Goal: Task Accomplishment & Management: Manage account settings

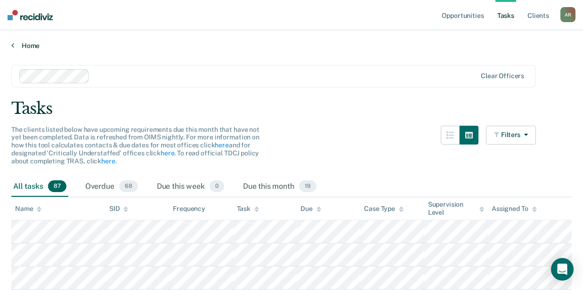
click at [40, 48] on link "Home" at bounding box center [291, 45] width 560 height 8
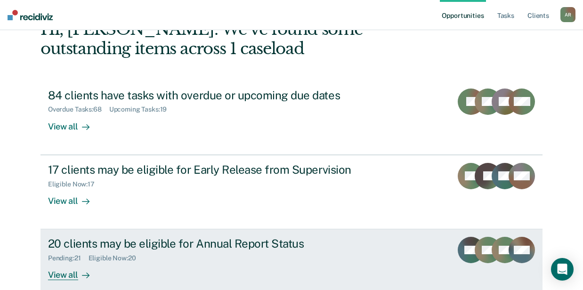
scroll to position [109, 0]
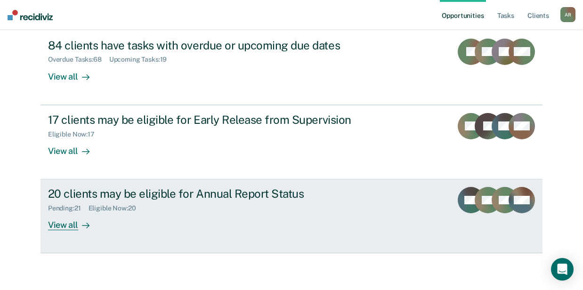
click at [114, 212] on div "20 clients may be eligible for Annual Report Status Pending : 21 Eligible Now :…" at bounding box center [224, 208] width 353 height 43
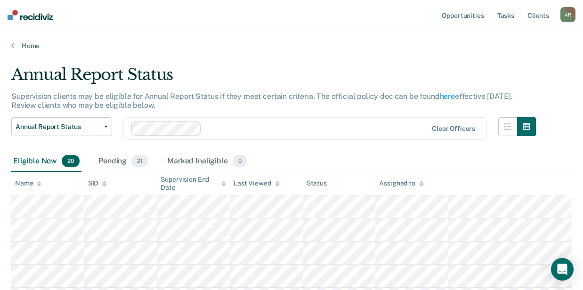
scroll to position [31, 0]
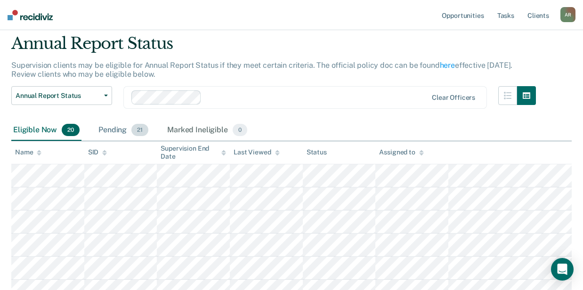
click at [123, 125] on div "Pending 21" at bounding box center [124, 130] width 54 height 21
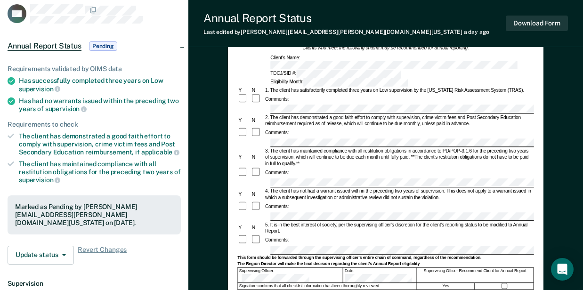
scroll to position [63, 0]
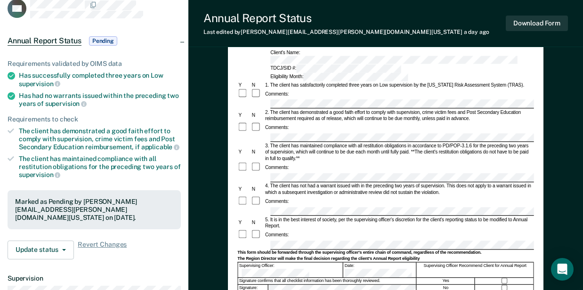
click at [257, 215] on form "Annual Reporting Checklist, Recommendation, and Determination Form Clients who …" at bounding box center [385, 242] width 296 height 434
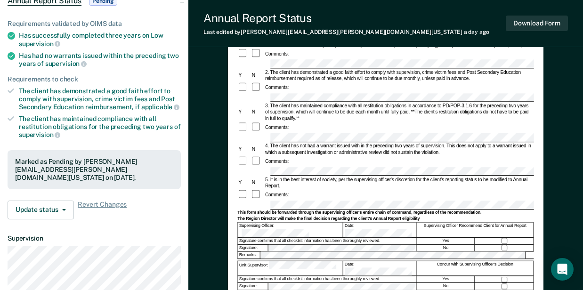
scroll to position [157, 0]
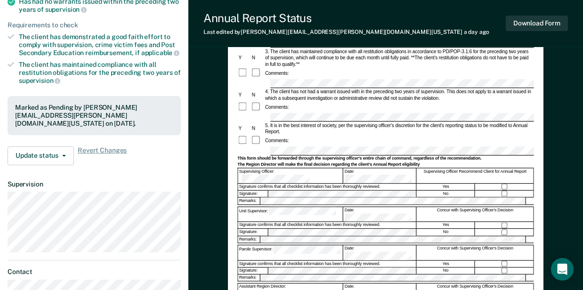
click at [245, 168] on form "Annual Reporting Checklist, Recommendation, and Determination Form Clients who …" at bounding box center [385, 148] width 296 height 434
click at [267, 245] on div "Parole Supervisor:" at bounding box center [290, 252] width 105 height 15
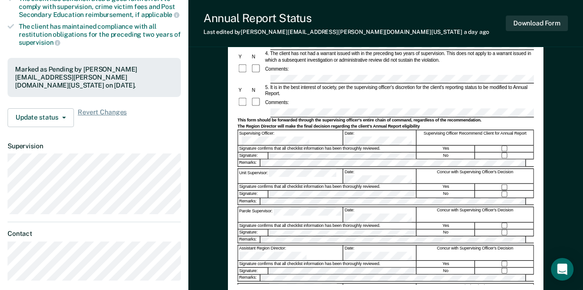
scroll to position [219, 0]
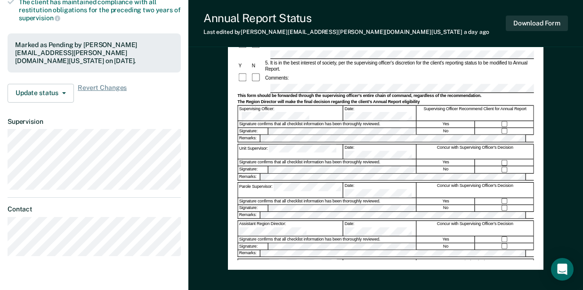
click at [233, 178] on div "Annual Reporting Checklist, Recommendation, and Determination Form Clients who …" at bounding box center [385, 64] width 315 height 411
click at [258, 259] on div "Region Director:" at bounding box center [290, 266] width 105 height 15
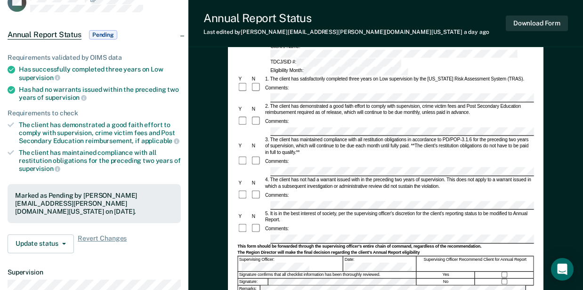
scroll to position [0, 0]
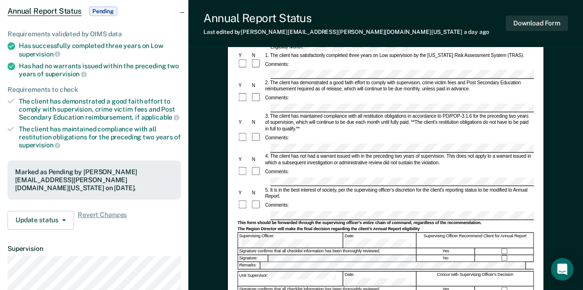
scroll to position [94, 0]
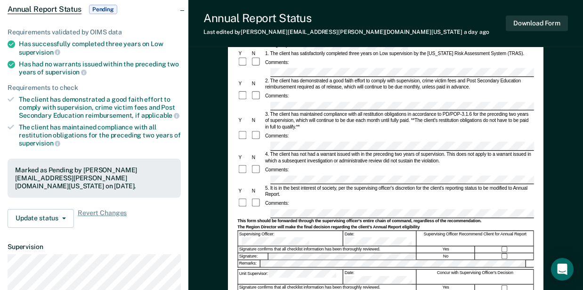
click at [244, 184] on form "Annual Reporting Checklist, Recommendation, and Determination Form Clients who …" at bounding box center [385, 210] width 296 height 434
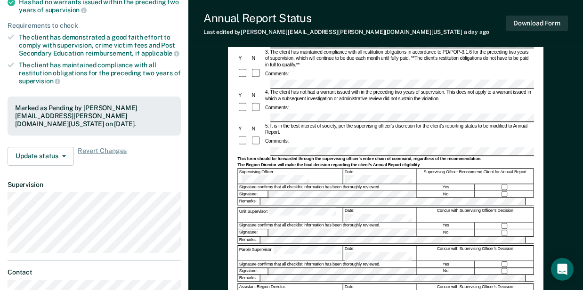
scroll to position [157, 0]
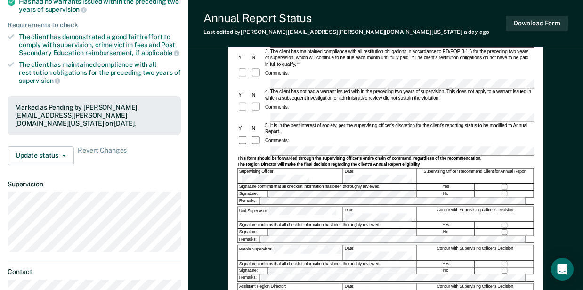
click at [250, 207] on div "Unit Supervisor:" at bounding box center [290, 214] width 105 height 15
click at [253, 245] on div "Parole Supervisor:" at bounding box center [290, 252] width 105 height 15
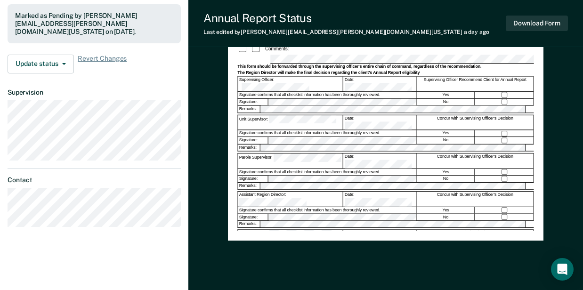
scroll to position [251, 0]
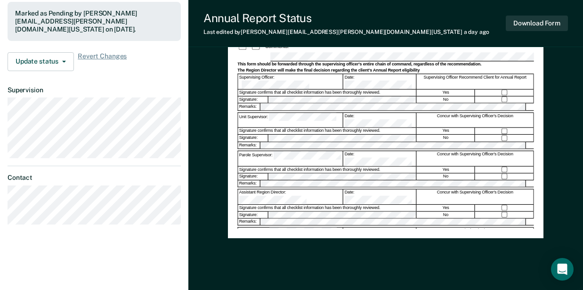
click at [209, 139] on div "Annual Reporting Checklist, Recommendation, and Determination Form Clients who …" at bounding box center [385, 59] width 394 height 504
click at [238, 228] on div "Region Director:" at bounding box center [290, 235] width 105 height 15
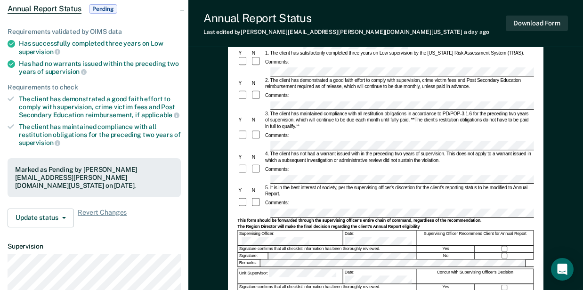
scroll to position [31, 0]
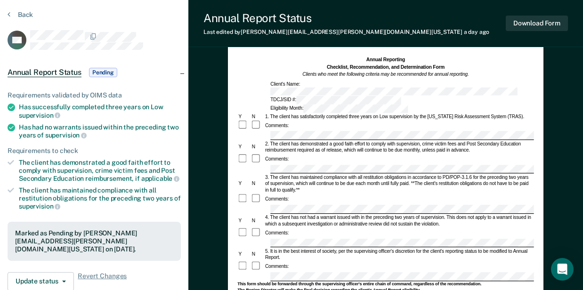
click at [274, 110] on form "Annual Reporting Checklist, Recommendation, and Determination Form Clients who …" at bounding box center [385, 273] width 296 height 434
click at [275, 143] on form "Annual Reporting Checklist, Recommendation, and Determination Form Clients who …" at bounding box center [385, 273] width 296 height 434
click at [262, 205] on div at bounding box center [385, 209] width 296 height 9
click at [266, 239] on div at bounding box center [385, 243] width 296 height 9
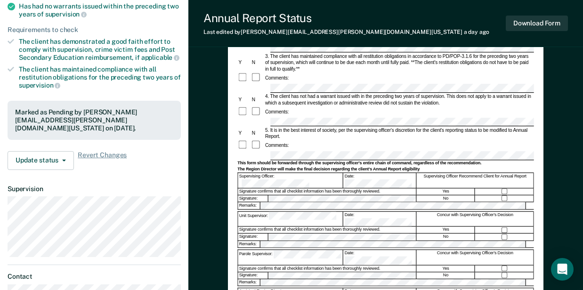
scroll to position [157, 0]
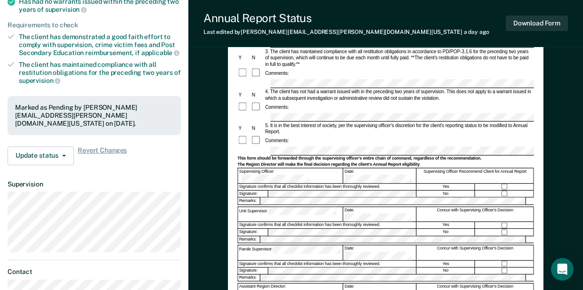
click at [260, 206] on div "Unit Supervisor: Date: Concur with Supervising Officer's Decision" at bounding box center [385, 213] width 296 height 15
click at [267, 245] on div "Parole Supervisor:" at bounding box center [290, 252] width 105 height 15
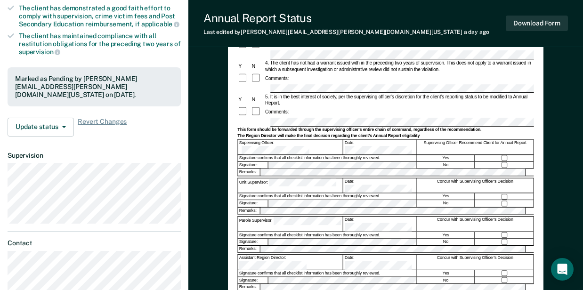
scroll to position [219, 0]
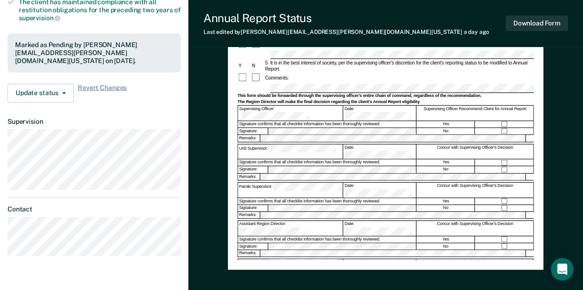
click at [232, 173] on div "Annual Reporting Checklist, Recommendation, and Determination Form Clients who …" at bounding box center [385, 64] width 315 height 411
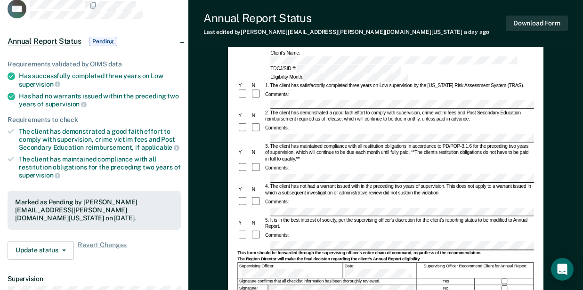
scroll to position [0, 0]
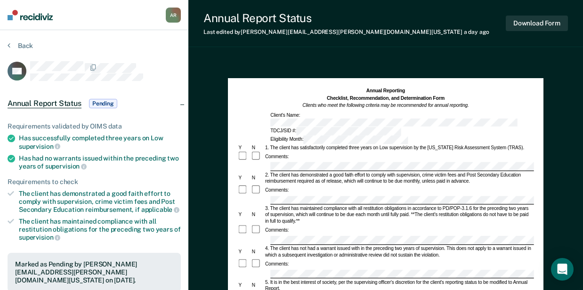
click at [264, 270] on div at bounding box center [385, 274] width 296 height 9
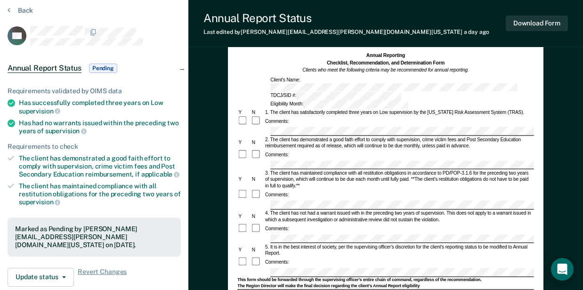
scroll to position [125, 0]
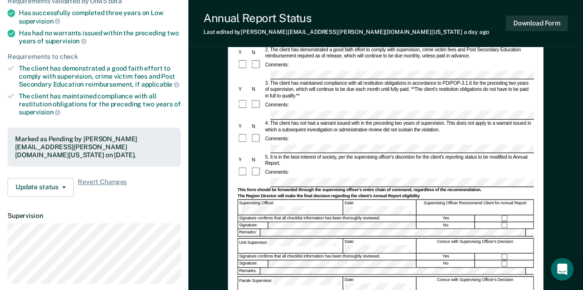
click at [267, 178] on div at bounding box center [385, 182] width 296 height 9
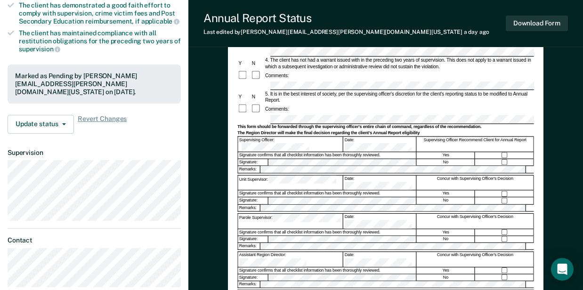
click at [253, 137] on form "Annual Reporting Checklist, Recommendation, and Determination Form Clients who …" at bounding box center [385, 116] width 296 height 434
click at [263, 214] on div "Parole Supervisor:" at bounding box center [290, 221] width 105 height 15
click at [232, 212] on div "Annual Reporting Checklist, Recommendation, and Determination Form Clients who …" at bounding box center [385, 95] width 315 height 411
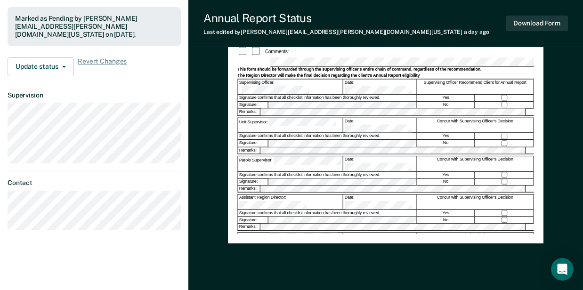
scroll to position [251, 0]
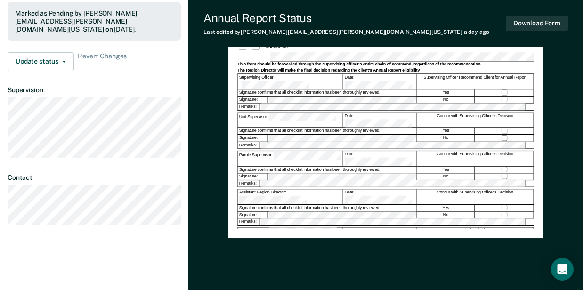
click at [258, 175] on form "Annual Reporting Checklist, Recommendation, and Determination Form Clients who …" at bounding box center [385, 54] width 296 height 434
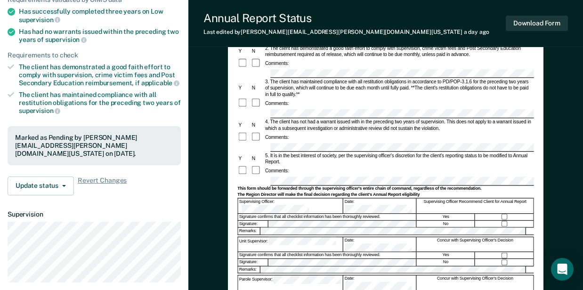
scroll to position [31, 0]
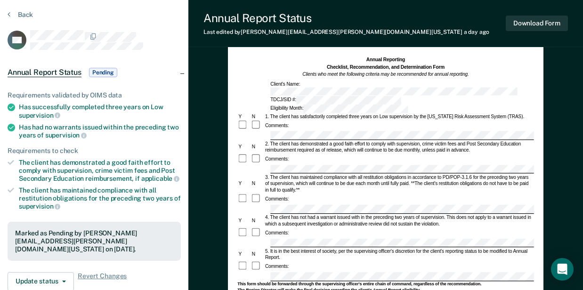
click at [269, 131] on div at bounding box center [420, 135] width 302 height 9
click at [253, 182] on form "Annual Reporting Checklist, Recommendation, and Determination Form Clients who …" at bounding box center [385, 273] width 296 height 434
click at [265, 212] on form "Annual Reporting Checklist, Recommendation, and Determination Form Clients who …" at bounding box center [385, 273] width 296 height 434
click at [261, 242] on form "Annual Reporting Checklist, Recommendation, and Determination Form Clients who …" at bounding box center [385, 273] width 296 height 434
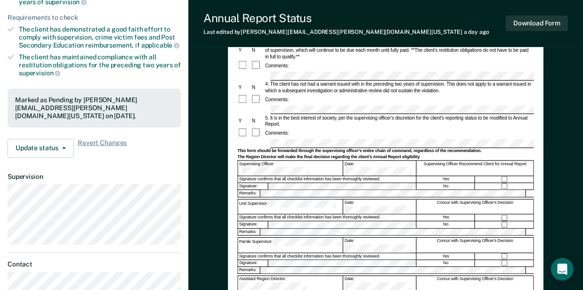
scroll to position [219, 0]
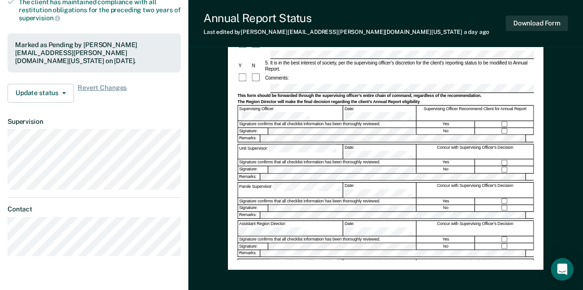
click at [260, 145] on div "Unit Supervisor:" at bounding box center [290, 152] width 105 height 15
click at [266, 183] on div "Parole Supervisor:" at bounding box center [290, 190] width 105 height 15
click at [218, 179] on div "Annual Reporting Checklist, Recommendation, and Determination Form Clients who …" at bounding box center [385, 91] width 394 height 504
click at [272, 203] on form "Annual Reporting Checklist, Recommendation, and Determination Form Clients who …" at bounding box center [385, 85] width 296 height 434
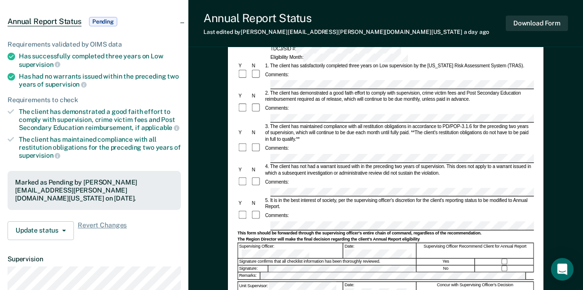
scroll to position [0, 0]
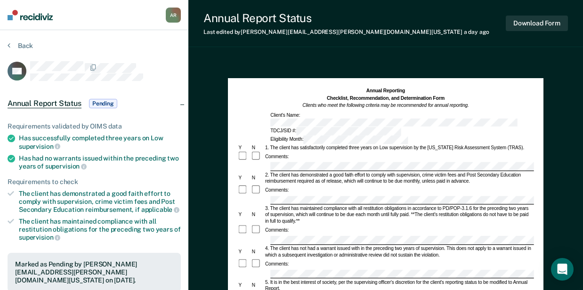
click at [501, 185] on div "Comments:" at bounding box center [385, 190] width 296 height 10
click at [267, 236] on div at bounding box center [385, 240] width 296 height 9
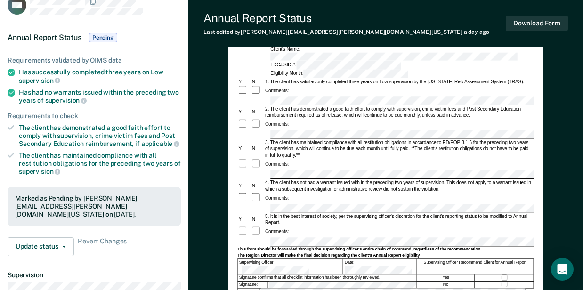
scroll to position [125, 0]
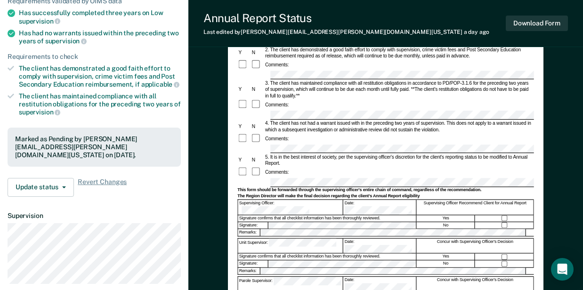
click at [266, 121] on form "Annual Reporting Checklist, Recommendation, and Determination Form Clients who …" at bounding box center [385, 179] width 296 height 434
click at [259, 150] on form "Annual Reporting Checklist, Recommendation, and Determination Form Clients who …" at bounding box center [385, 179] width 296 height 434
click at [241, 201] on form "Annual Reporting Checklist, Recommendation, and Determination Form Clients who …" at bounding box center [385, 179] width 296 height 434
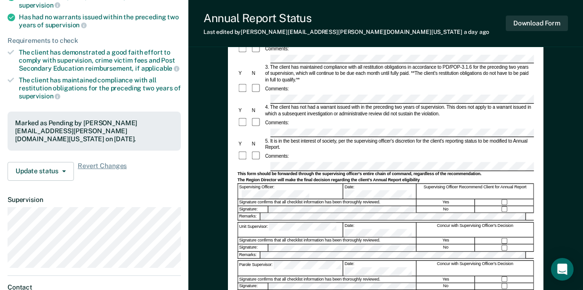
scroll to position [157, 0]
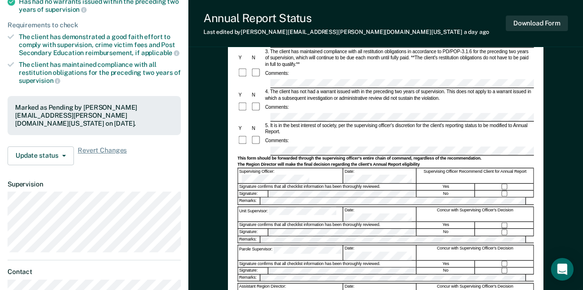
click at [268, 245] on div "Parole Supervisor:" at bounding box center [290, 252] width 105 height 15
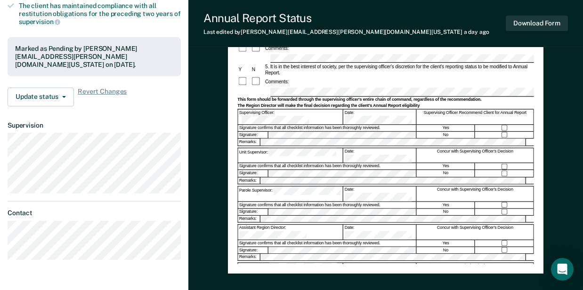
scroll to position [219, 0]
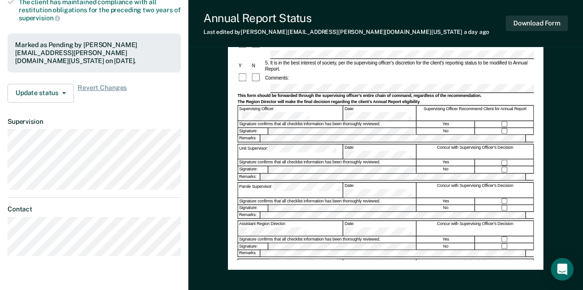
click at [221, 182] on div "Annual Reporting Checklist, Recommendation, and Determination Form Clients who …" at bounding box center [385, 91] width 394 height 504
click at [263, 206] on form "Annual Reporting Checklist, Recommendation, and Determination Form Clients who …" at bounding box center [385, 85] width 296 height 434
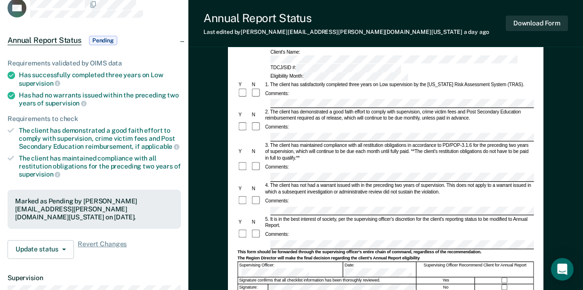
scroll to position [0, 0]
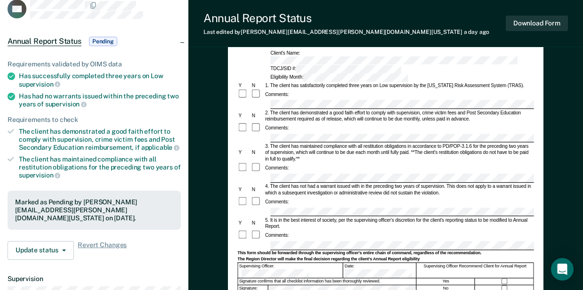
scroll to position [63, 0]
click at [246, 216] on form "Annual Reporting Checklist, Recommendation, and Determination Form Clients who …" at bounding box center [385, 242] width 296 height 434
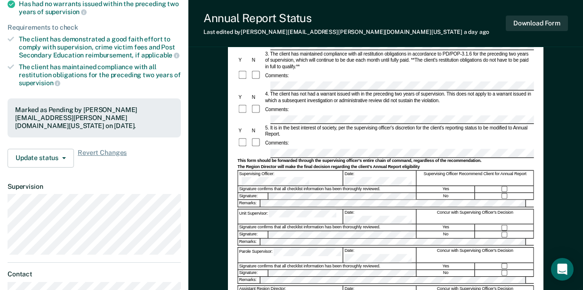
scroll to position [157, 0]
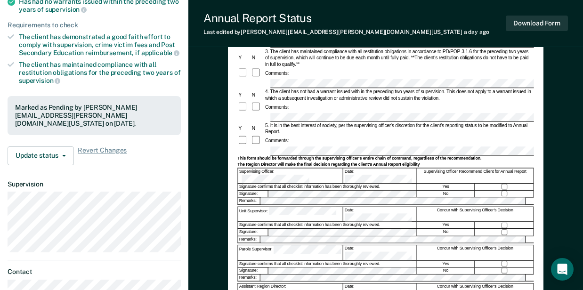
click at [247, 207] on div "Unit Supervisor:" at bounding box center [290, 214] width 105 height 15
click at [251, 245] on div "Parole Supervisor:" at bounding box center [290, 252] width 105 height 15
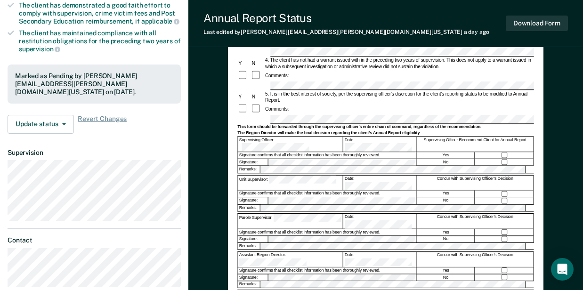
click at [217, 212] on div "Annual Reporting Checklist, Recommendation, and Determination Form Clients who …" at bounding box center [385, 122] width 394 height 504
click at [252, 232] on form "Annual Reporting Checklist, Recommendation, and Determination Form Clients who …" at bounding box center [385, 116] width 296 height 434
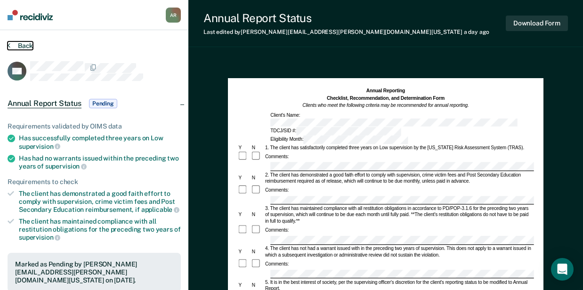
click at [19, 48] on button "Back" at bounding box center [20, 45] width 25 height 8
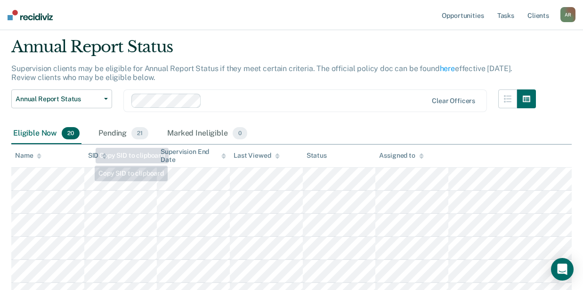
scroll to position [63, 0]
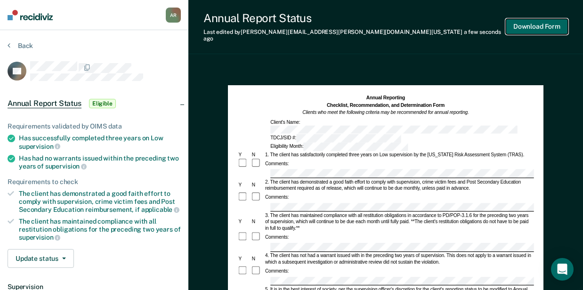
click at [535, 25] on button "Download Form" at bounding box center [537, 27] width 62 height 16
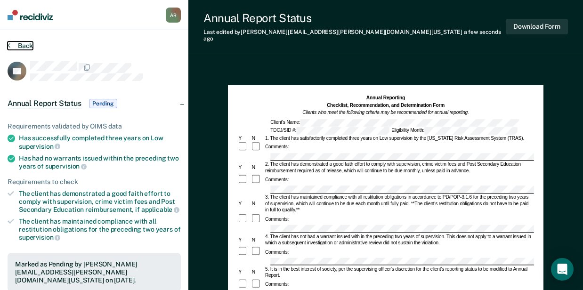
click at [23, 44] on button "Back" at bounding box center [20, 45] width 25 height 8
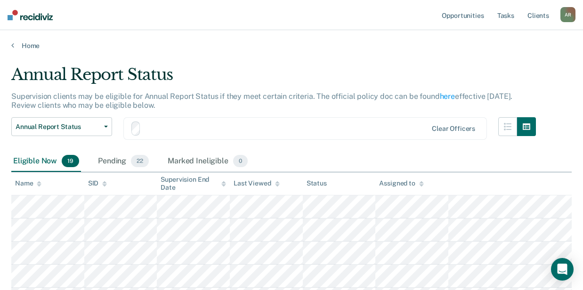
scroll to position [63, 0]
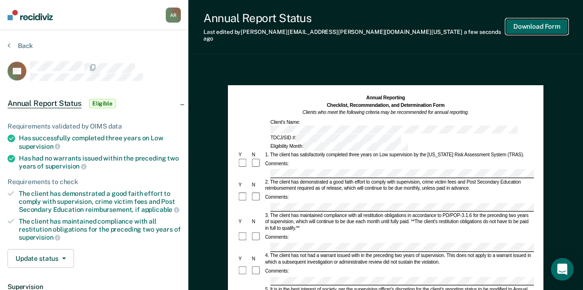
click at [535, 27] on button "Download Form" at bounding box center [537, 27] width 62 height 16
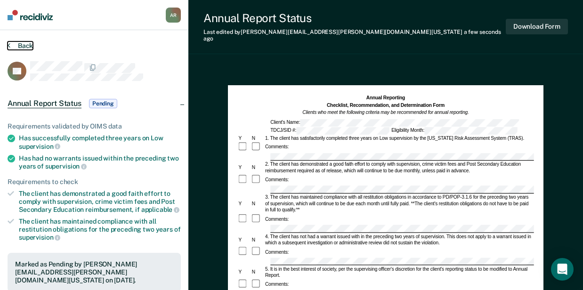
click at [17, 43] on button "Back" at bounding box center [20, 45] width 25 height 8
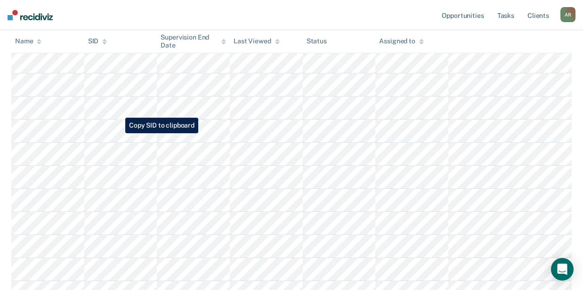
scroll to position [42, 0]
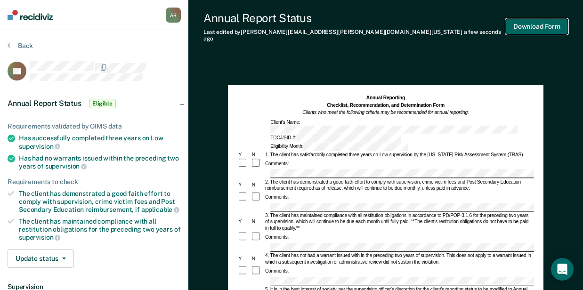
click at [537, 26] on button "Download Form" at bounding box center [537, 27] width 62 height 16
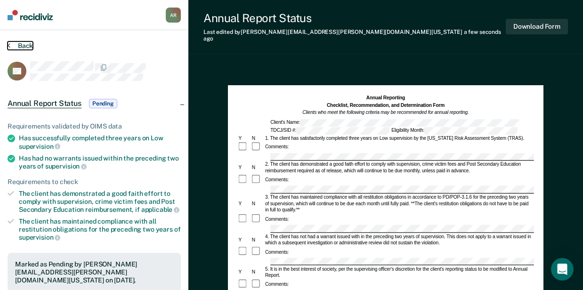
click at [24, 47] on button "Back" at bounding box center [20, 45] width 25 height 8
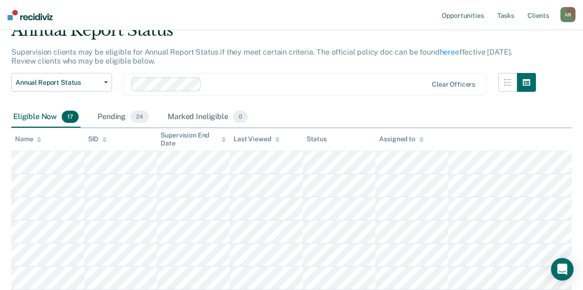
scroll to position [74, 0]
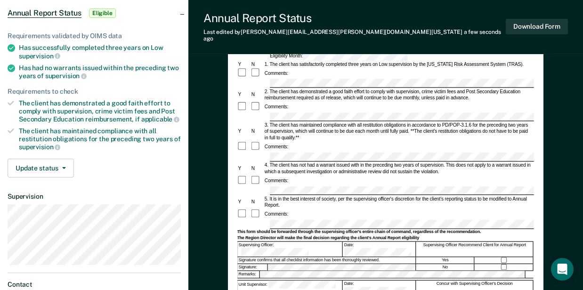
scroll to position [94, 0]
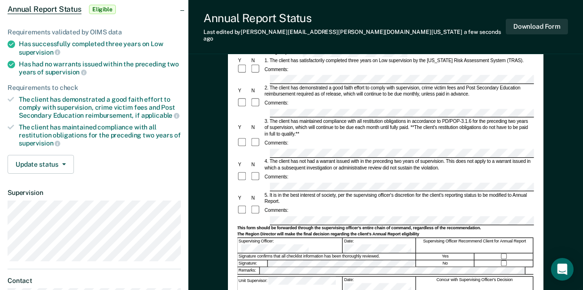
click at [303, 205] on div "Comments:" at bounding box center [385, 210] width 296 height 10
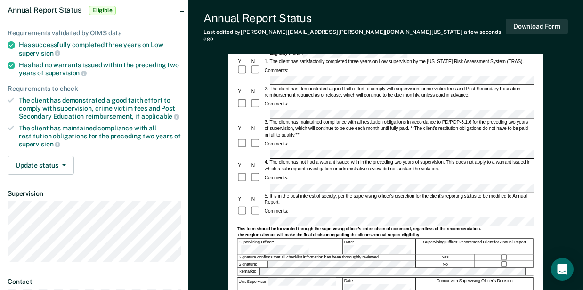
scroll to position [31, 0]
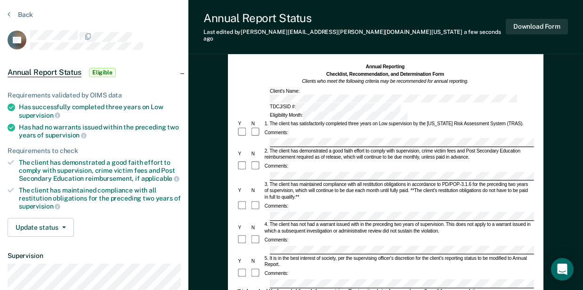
click at [406, 234] on div "Comments:" at bounding box center [385, 239] width 296 height 10
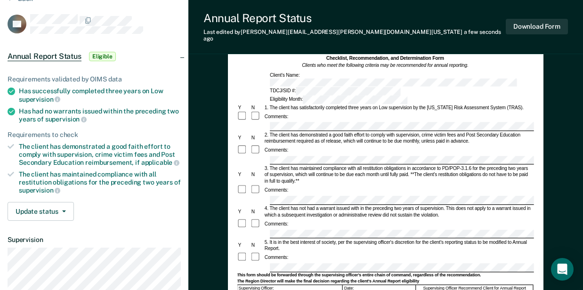
scroll to position [0, 0]
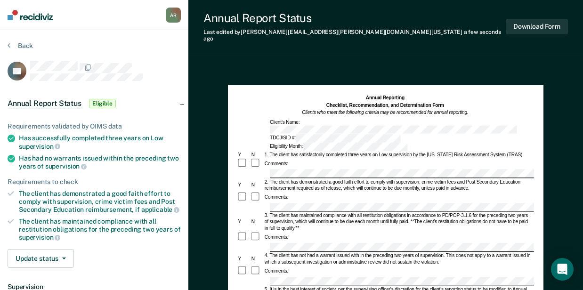
click at [459, 40] on div "Annual Report Status Last edited by Aleisha.Roberts@tdcj.texas.gov a few second…" at bounding box center [385, 27] width 394 height 54
click at [521, 26] on button "Download Form" at bounding box center [537, 27] width 62 height 16
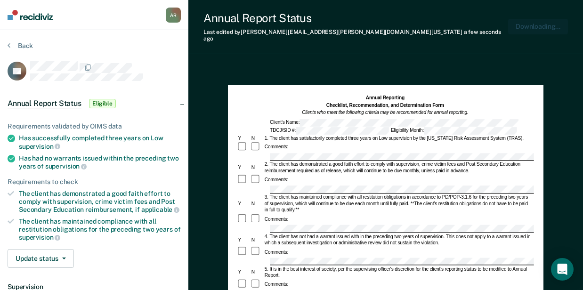
scroll to position [0, 0]
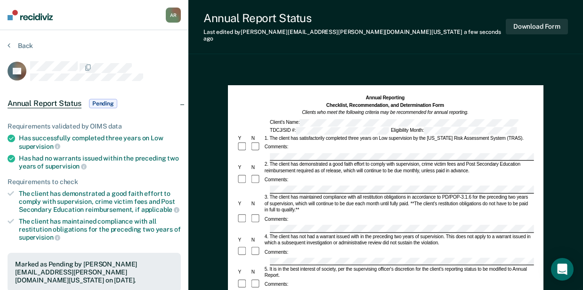
click at [53, 39] on section "Back LG Annual Report Status Pending Requirements validated by OIMS data Has su…" at bounding box center [94, 266] width 188 height 472
click at [117, 34] on section "Back LG Annual Report Status Pending Requirements validated by OIMS data Has su…" at bounding box center [94, 266] width 188 height 472
click at [24, 48] on button "Back" at bounding box center [20, 45] width 25 height 8
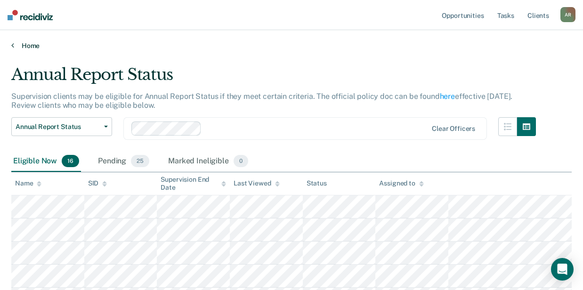
click at [470, 44] on link "Home" at bounding box center [291, 45] width 560 height 8
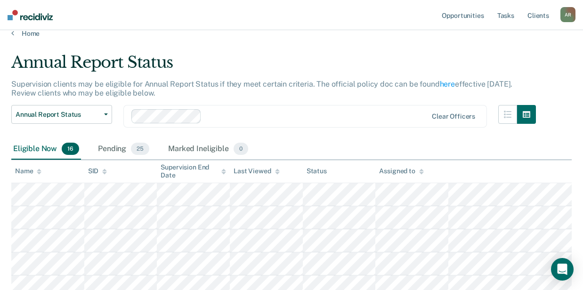
scroll to position [31, 0]
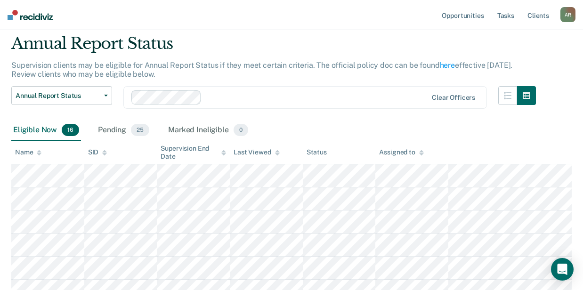
click at [281, 47] on div "Annual Report Status" at bounding box center [273, 47] width 524 height 27
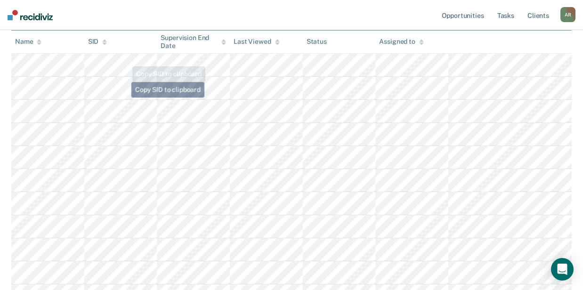
scroll to position [63, 0]
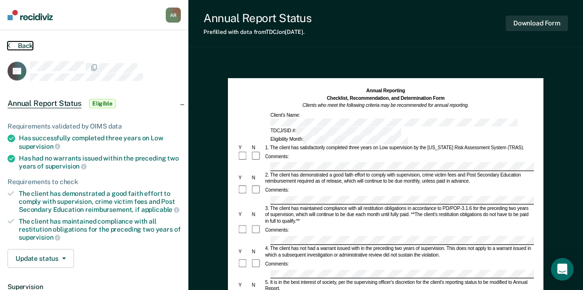
click at [23, 45] on button "Back" at bounding box center [20, 45] width 25 height 8
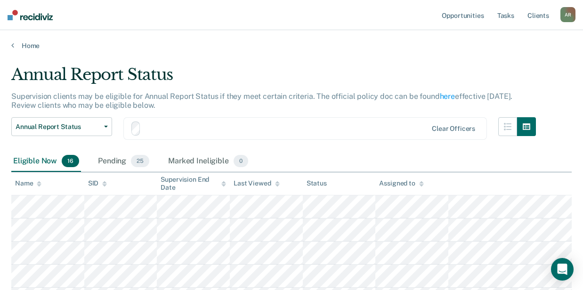
scroll to position [63, 0]
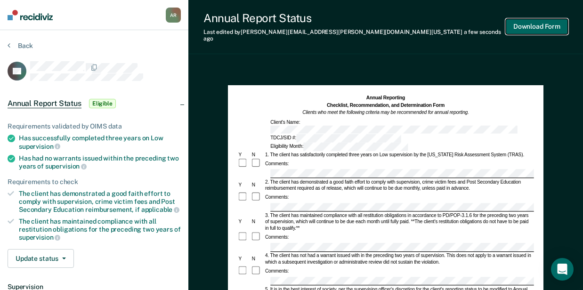
click at [523, 21] on button "Download Form" at bounding box center [537, 27] width 62 height 16
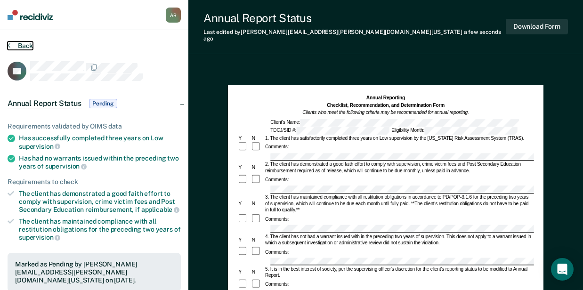
click at [24, 48] on button "Back" at bounding box center [20, 45] width 25 height 8
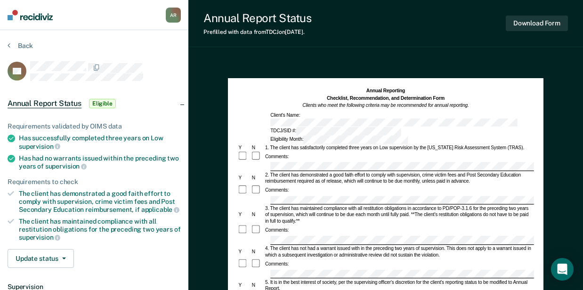
click at [347, 42] on div "Annual Report Status Prefilled with data from TDCJ on 09-16-2025 . Download Form" at bounding box center [385, 23] width 394 height 47
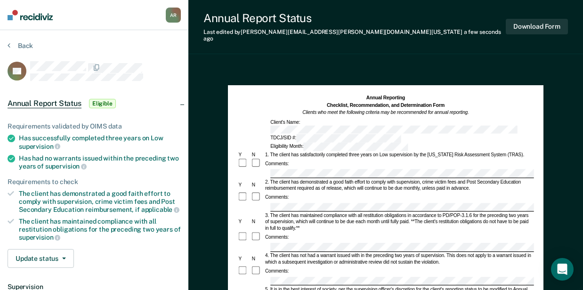
click at [268, 203] on div at bounding box center [385, 207] width 296 height 9
click at [493, 192] on div "Comments:" at bounding box center [385, 197] width 296 height 10
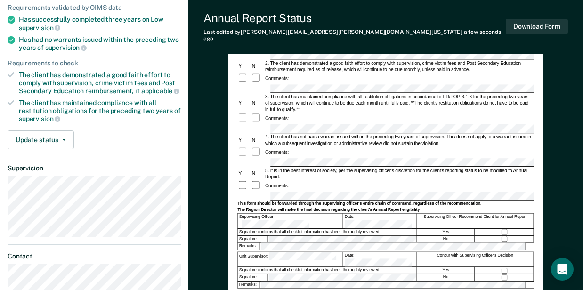
scroll to position [31, 0]
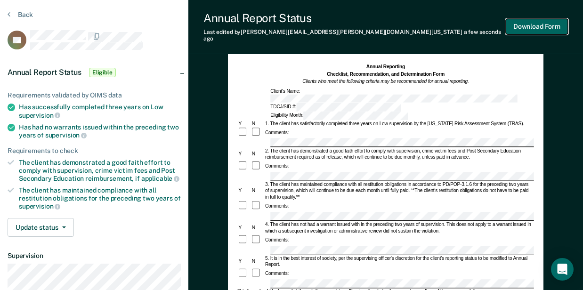
click at [538, 22] on button "Download Form" at bounding box center [537, 27] width 62 height 16
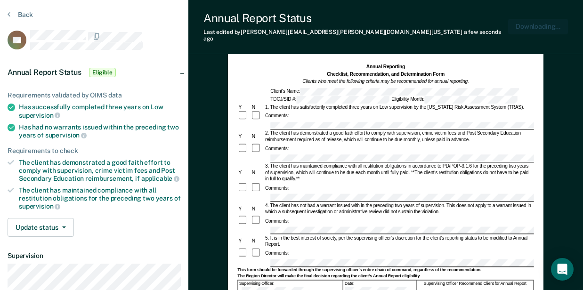
scroll to position [0, 0]
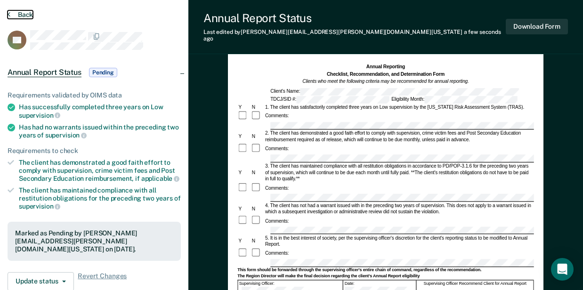
click at [26, 12] on button "Back" at bounding box center [20, 14] width 25 height 8
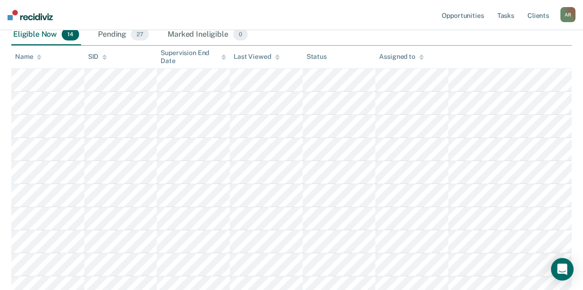
scroll to position [63, 0]
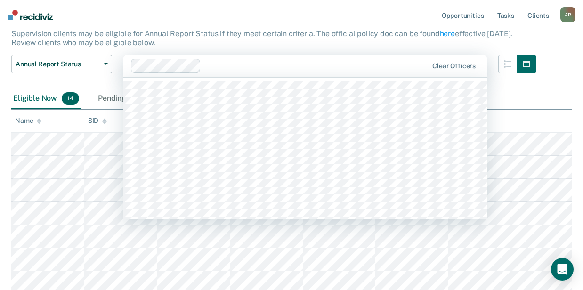
click at [275, 57] on div "Clear officers" at bounding box center [304, 66] width 363 height 23
click at [209, 28] on nav "Opportunities Tasks Client s Aleisha Roberts A R Profile How it works Log Out" at bounding box center [291, 15] width 583 height 30
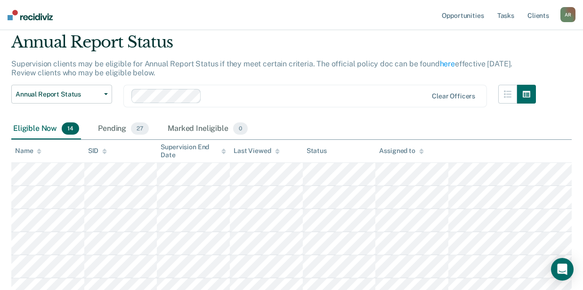
scroll to position [0, 0]
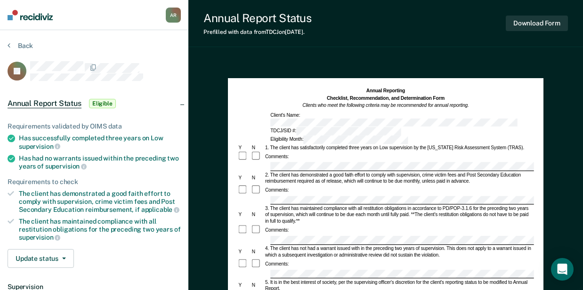
click at [139, 64] on div at bounding box center [105, 67] width 151 height 12
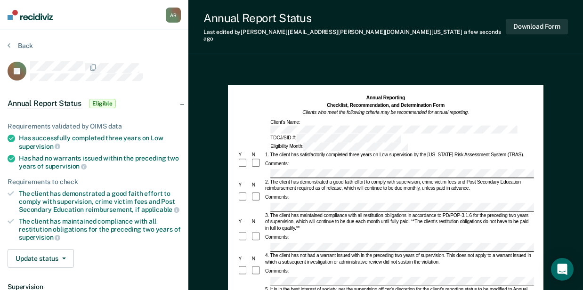
click at [327, 192] on div "Comments:" at bounding box center [385, 197] width 296 height 10
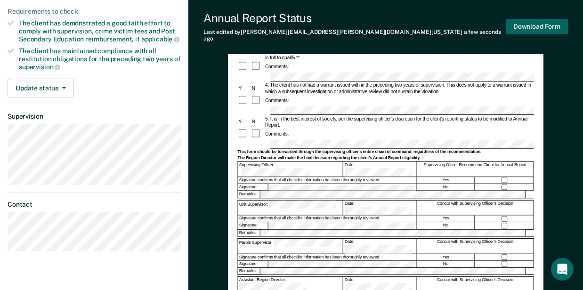
scroll to position [53, 0]
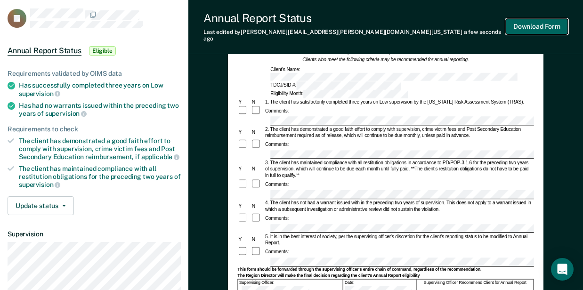
click at [551, 30] on button "Download Form" at bounding box center [537, 27] width 62 height 16
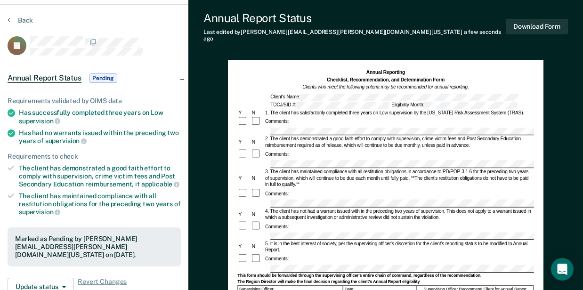
scroll to position [0, 0]
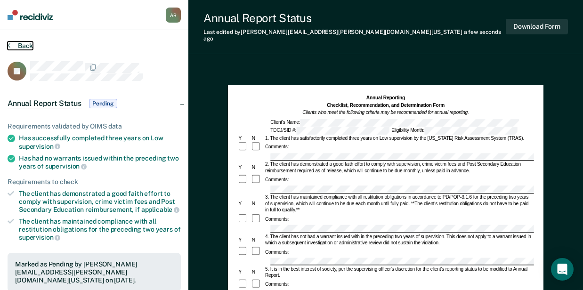
click at [20, 43] on button "Back" at bounding box center [20, 45] width 25 height 8
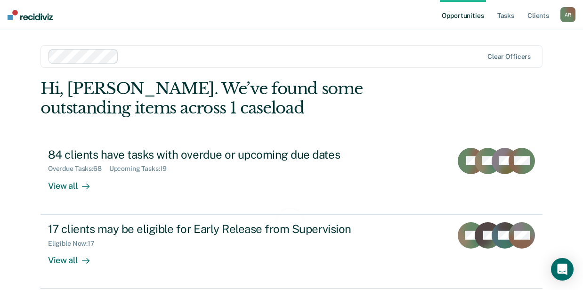
click at [141, 13] on nav "Opportunities Tasks Client s [PERSON_NAME] A R Profile How it works Log Out" at bounding box center [291, 15] width 583 height 30
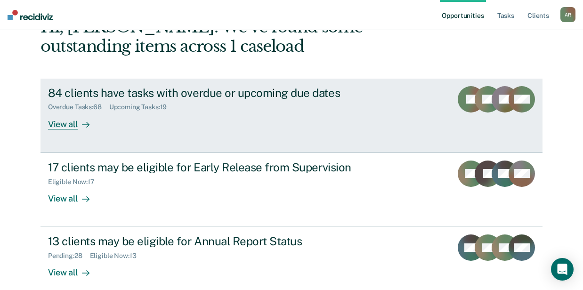
scroll to position [109, 0]
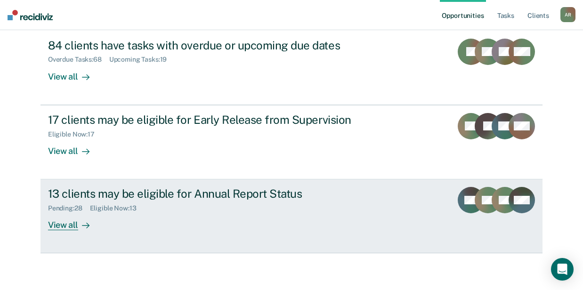
click at [162, 217] on div "13 clients may be eligible for Annual Report Status Pending : 28 Eligible Now :…" at bounding box center [224, 208] width 353 height 43
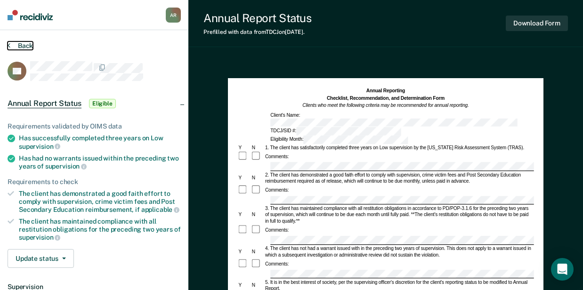
click at [21, 44] on button "Back" at bounding box center [20, 45] width 25 height 8
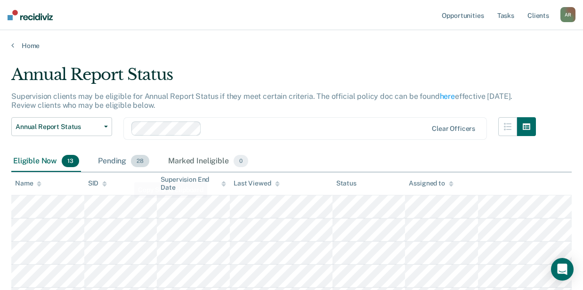
click at [116, 161] on div "Pending 28" at bounding box center [123, 161] width 55 height 21
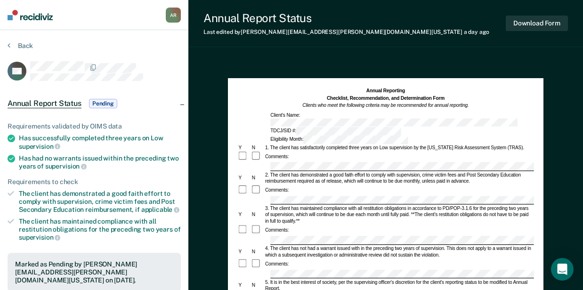
drag, startPoint x: 382, startPoint y: 143, endPoint x: 265, endPoint y: 148, distance: 117.3
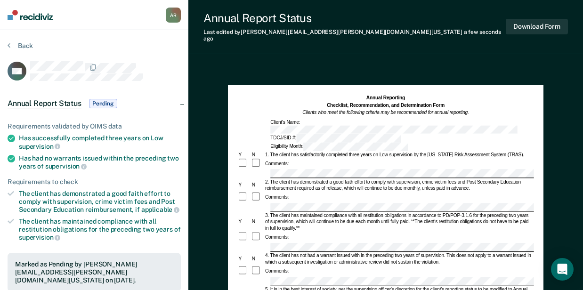
scroll to position [63, 0]
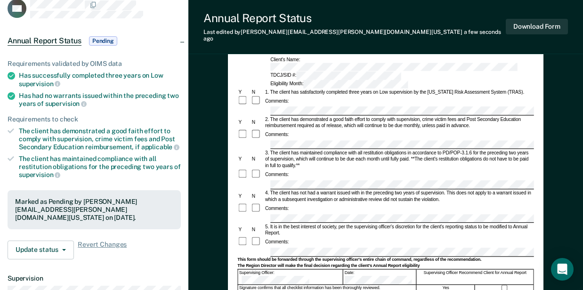
click at [268, 214] on div at bounding box center [385, 218] width 296 height 9
click at [246, 204] on form "Annual Reporting Checklist, Recommendation, and Determination Form Clients who …" at bounding box center [385, 249] width 296 height 434
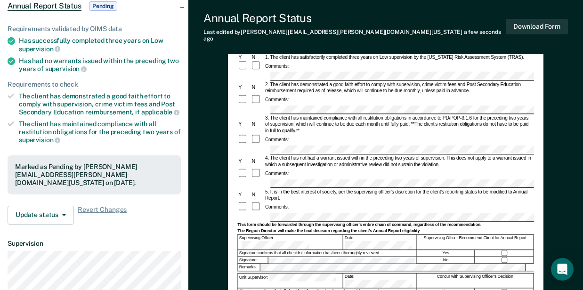
scroll to position [157, 0]
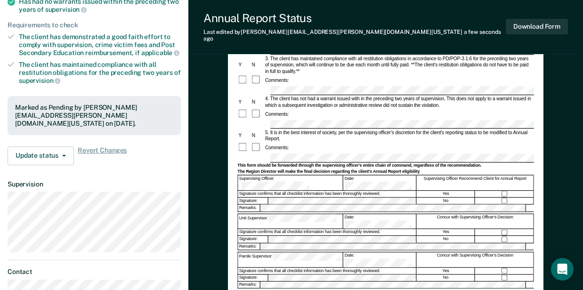
click at [233, 172] on div "Annual Reporting Checklist, Recommendation, and Determination Form Clients who …" at bounding box center [385, 133] width 315 height 411
click at [261, 201] on form "Annual Reporting Checklist, Recommendation, and Determination Form Clients who …" at bounding box center [385, 155] width 296 height 434
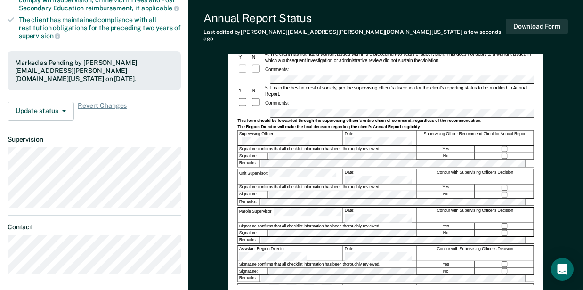
scroll to position [251, 0]
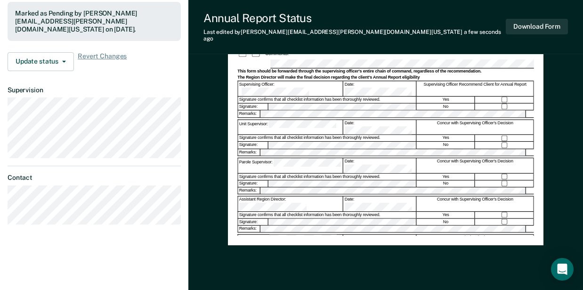
click at [233, 149] on div "Annual Reporting Checklist, Recommendation, and Determination Form Clients who …" at bounding box center [385, 39] width 315 height 411
click at [268, 172] on form "Annual Reporting Checklist, Recommendation, and Determination Form Clients who …" at bounding box center [385, 61] width 296 height 434
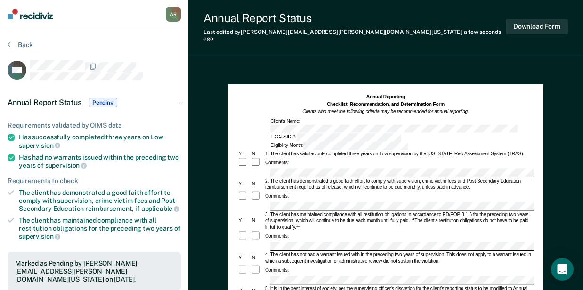
scroll to position [0, 0]
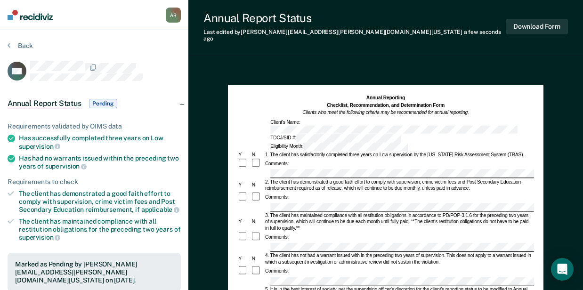
click at [24, 46] on button "Back" at bounding box center [20, 45] width 25 height 8
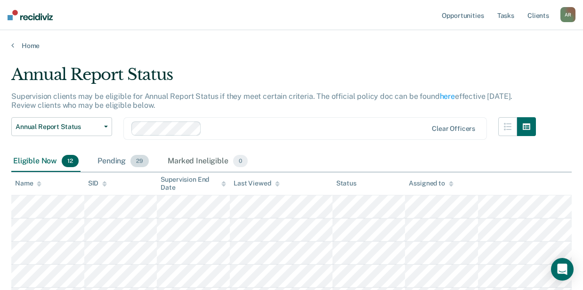
click at [116, 158] on div "Pending 29" at bounding box center [123, 161] width 55 height 21
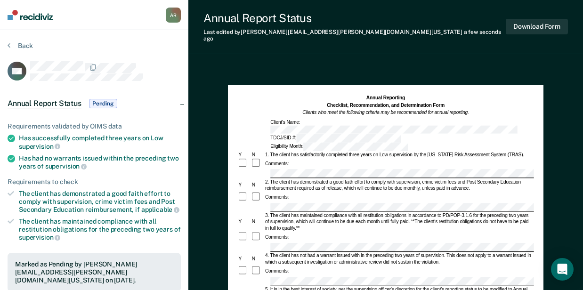
click at [251, 169] on div at bounding box center [385, 173] width 296 height 9
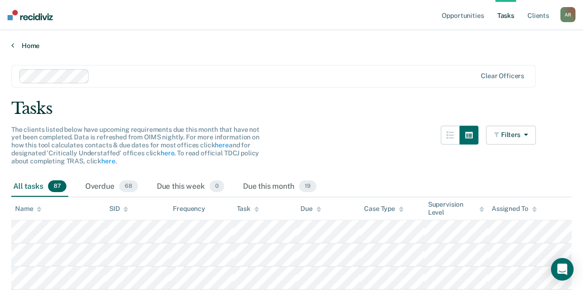
click at [33, 46] on link "Home" at bounding box center [291, 45] width 560 height 8
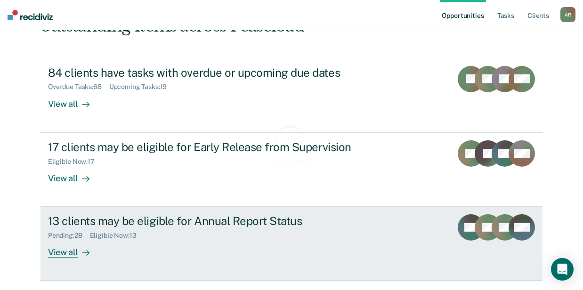
scroll to position [109, 0]
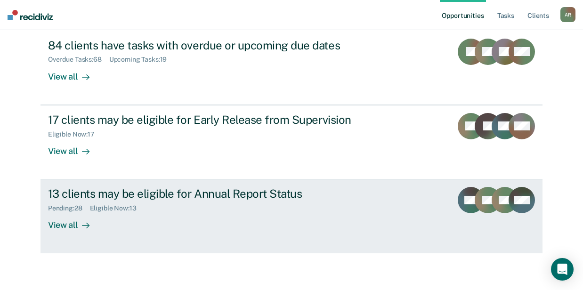
click at [126, 217] on div "13 clients may be eligible for Annual Report Status Pending : 28 Eligible Now :…" at bounding box center [224, 208] width 353 height 43
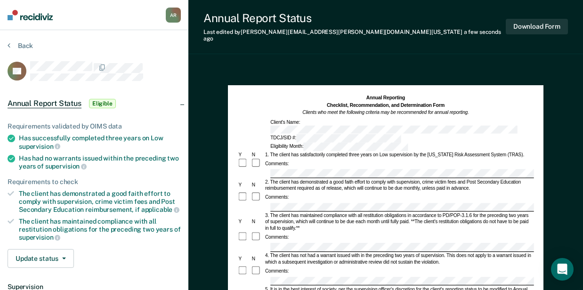
click at [230, 138] on div "Annual Reporting Checklist, Recommendation, and Determination Form Clients who …" at bounding box center [385, 290] width 315 height 411
drag, startPoint x: 297, startPoint y: 44, endPoint x: 277, endPoint y: 26, distance: 26.4
click at [297, 44] on div "Annual Report Status Last edited by Aleisha.Roberts@tdcj.texas.gov a few second…" at bounding box center [385, 27] width 394 height 54
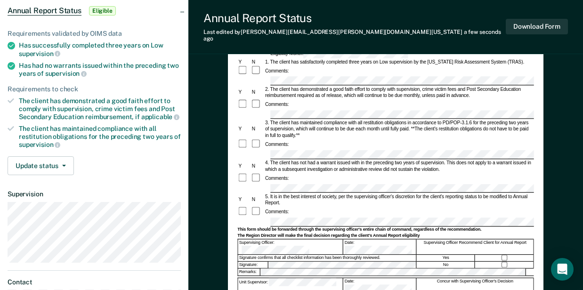
scroll to position [188, 0]
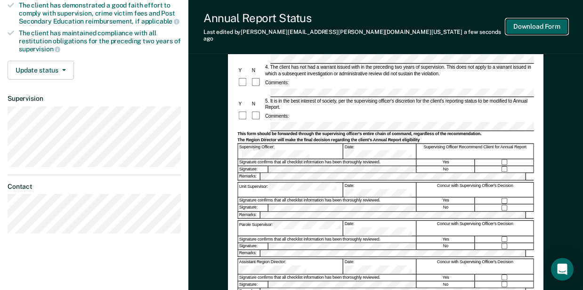
click at [541, 21] on button "Download Form" at bounding box center [537, 27] width 62 height 16
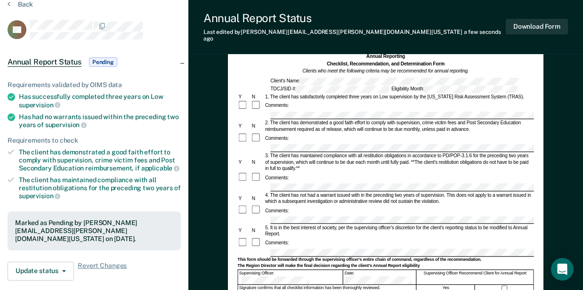
scroll to position [0, 0]
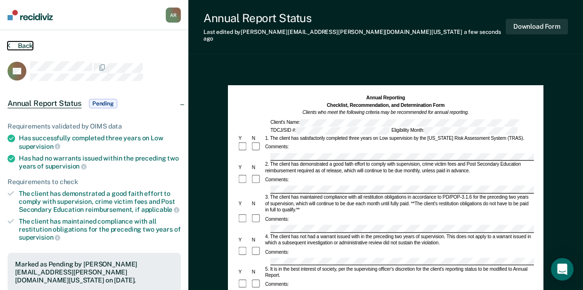
click at [27, 44] on button "Back" at bounding box center [20, 45] width 25 height 8
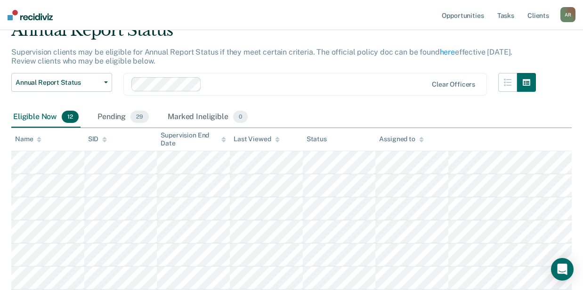
scroll to position [30, 0]
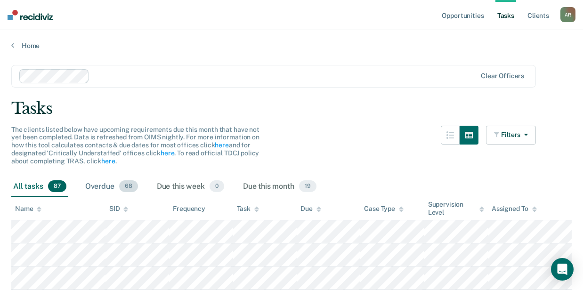
click at [91, 185] on div "Overdue 68" at bounding box center [111, 187] width 56 height 21
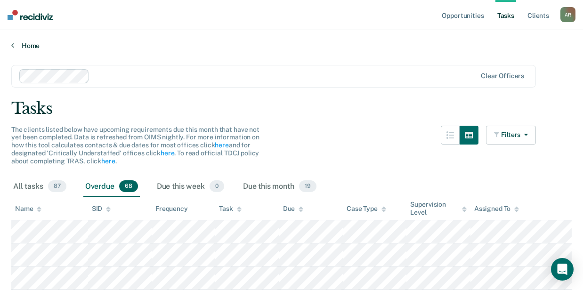
click at [27, 47] on link "Home" at bounding box center [291, 45] width 560 height 8
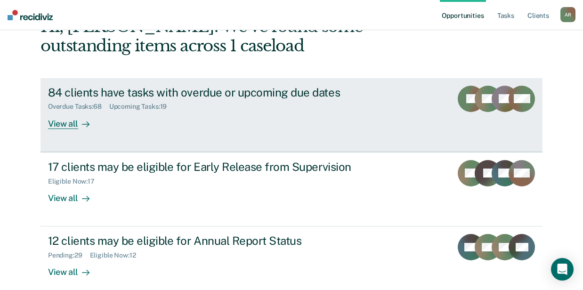
scroll to position [109, 0]
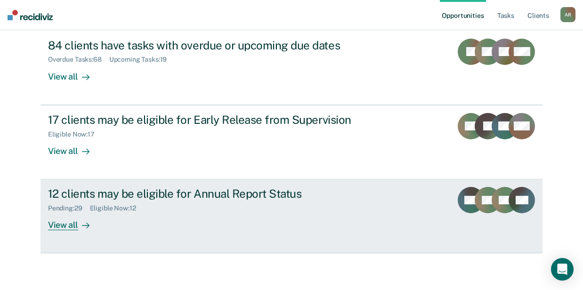
click at [148, 200] on div "12 clients may be eligible for Annual Report Status" at bounding box center [213, 194] width 330 height 14
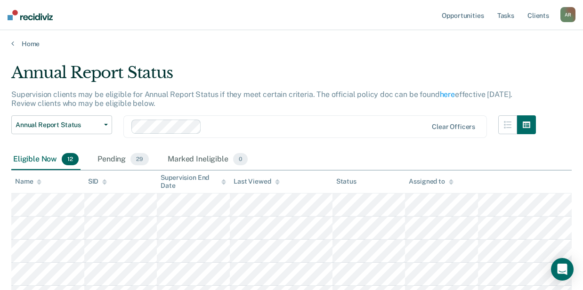
scroll to position [125, 0]
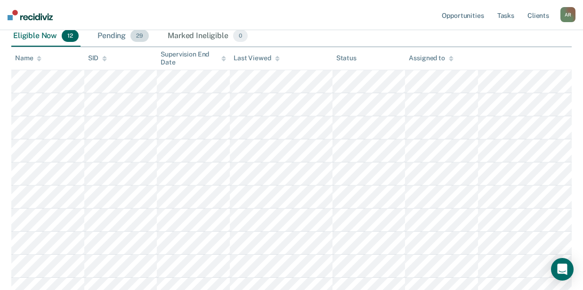
click at [116, 33] on div "Pending 29" at bounding box center [123, 36] width 55 height 21
